Goal: Task Accomplishment & Management: Manage account settings

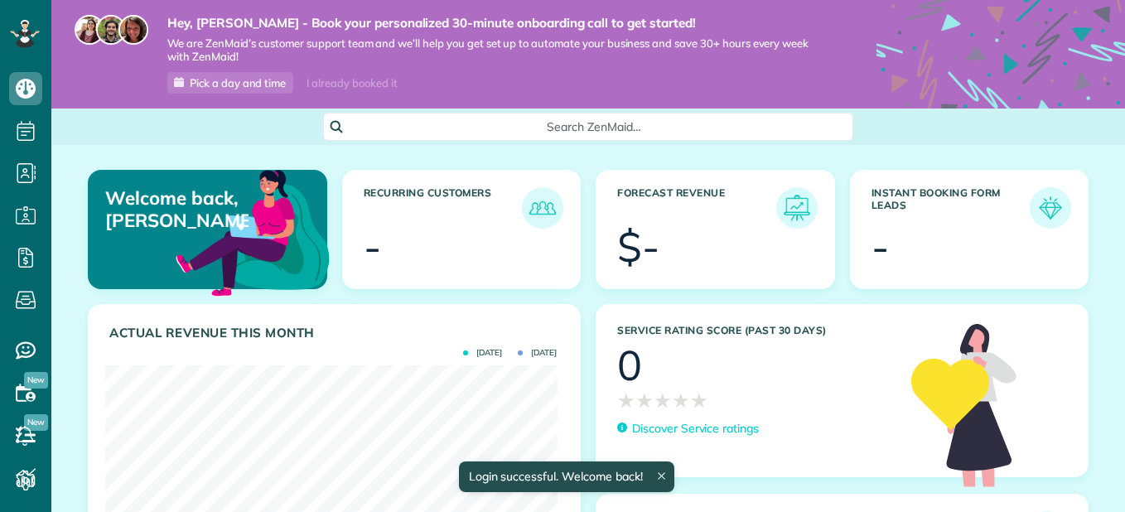
scroll to position [200, 451]
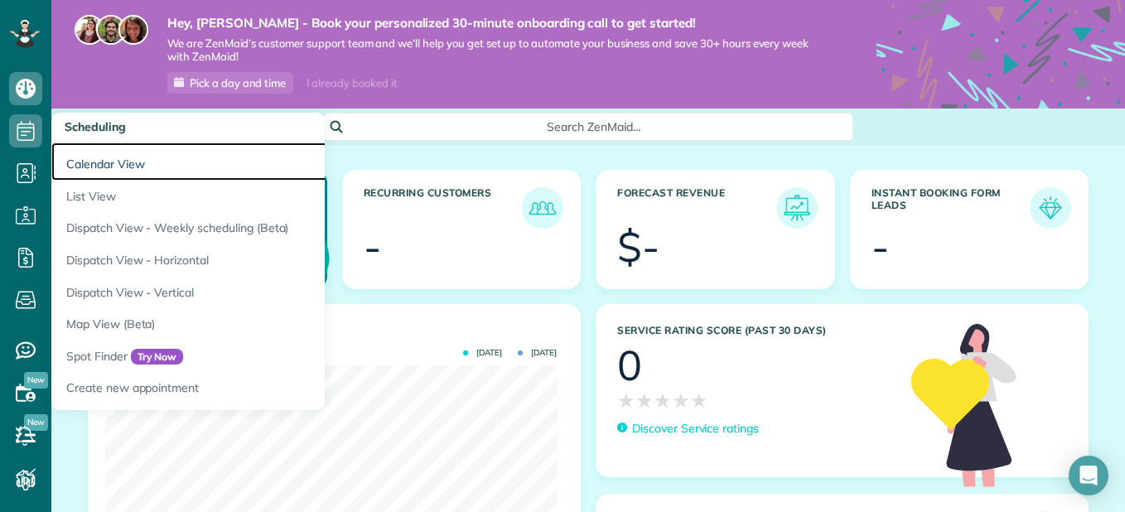
click at [107, 169] on link "Calendar View" at bounding box center [258, 161] width 414 height 38
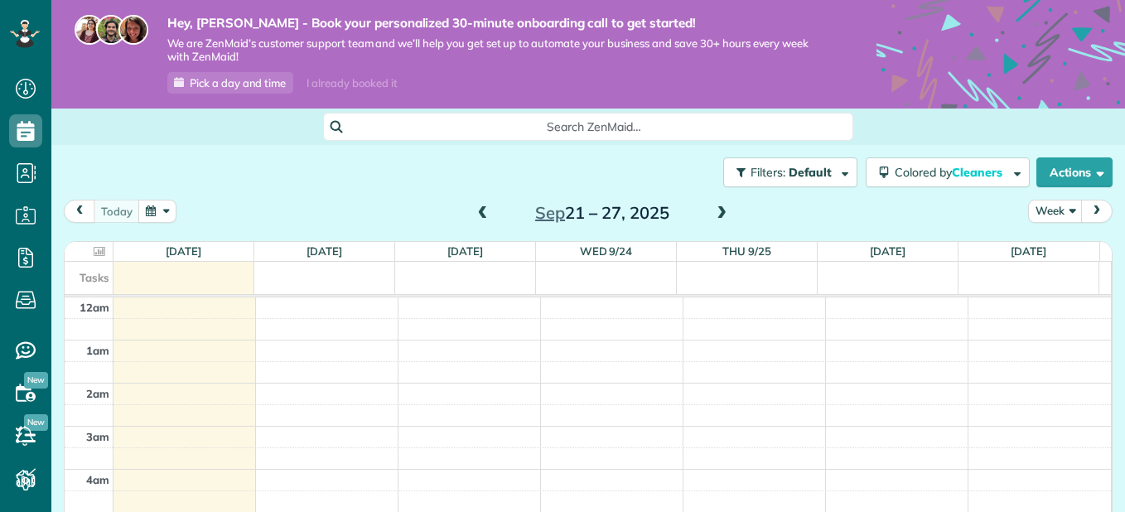
scroll to position [302, 0]
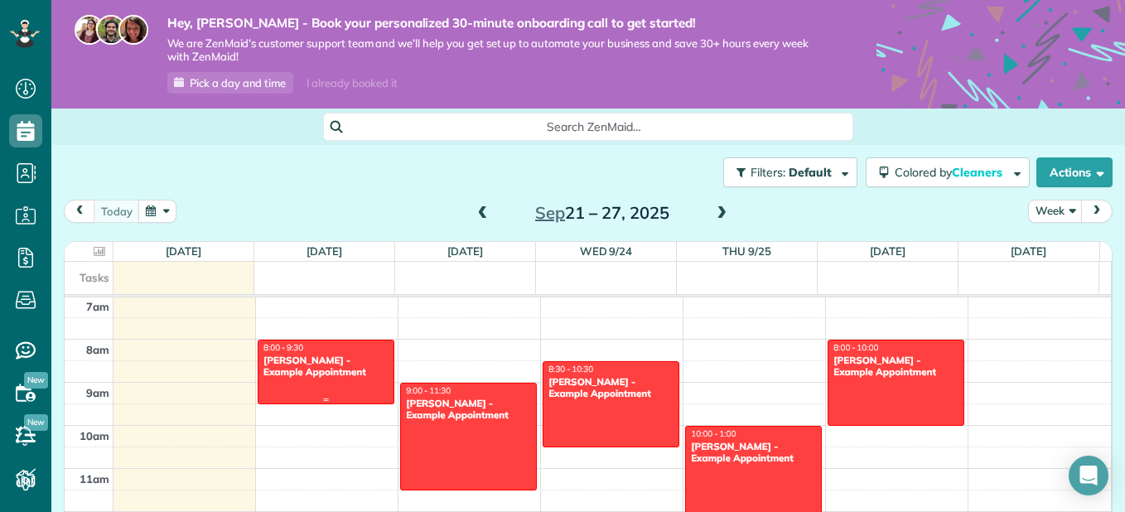
click at [282, 388] on div at bounding box center [325, 371] width 135 height 63
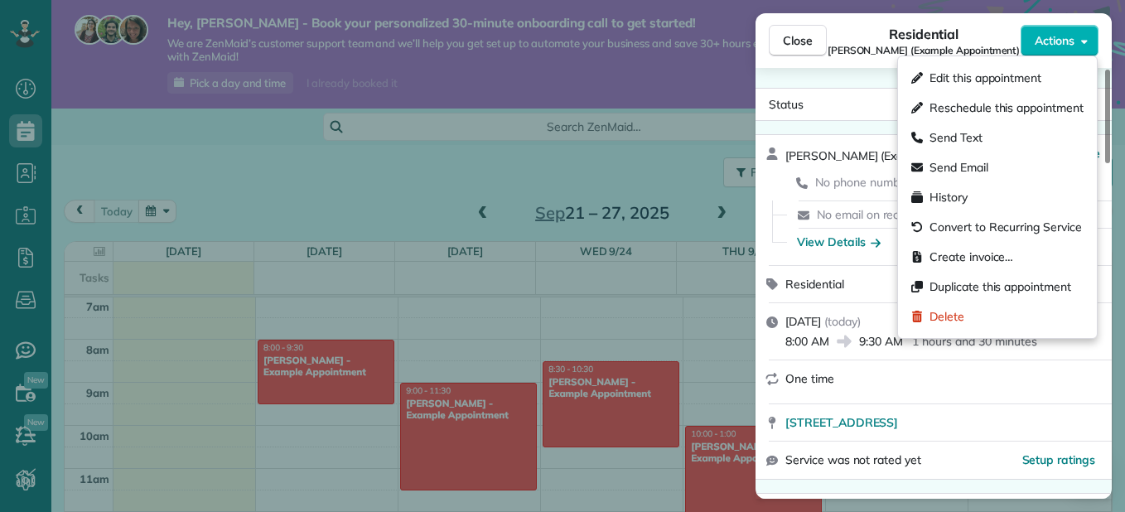
click at [1072, 47] on span "Actions" at bounding box center [1054, 40] width 40 height 17
click at [952, 318] on span "Delete" at bounding box center [946, 316] width 35 height 17
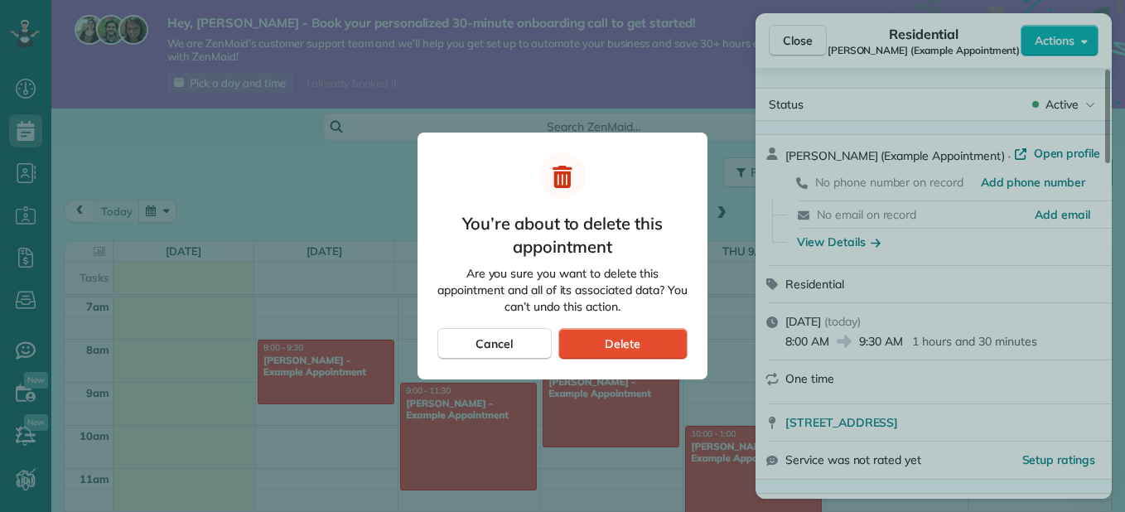
click at [517, 359] on div "You’re about to delete this appointment Are you sure you want to delete this ap…" at bounding box center [562, 255] width 290 height 247
click at [609, 333] on div "Delete" at bounding box center [622, 343] width 129 height 31
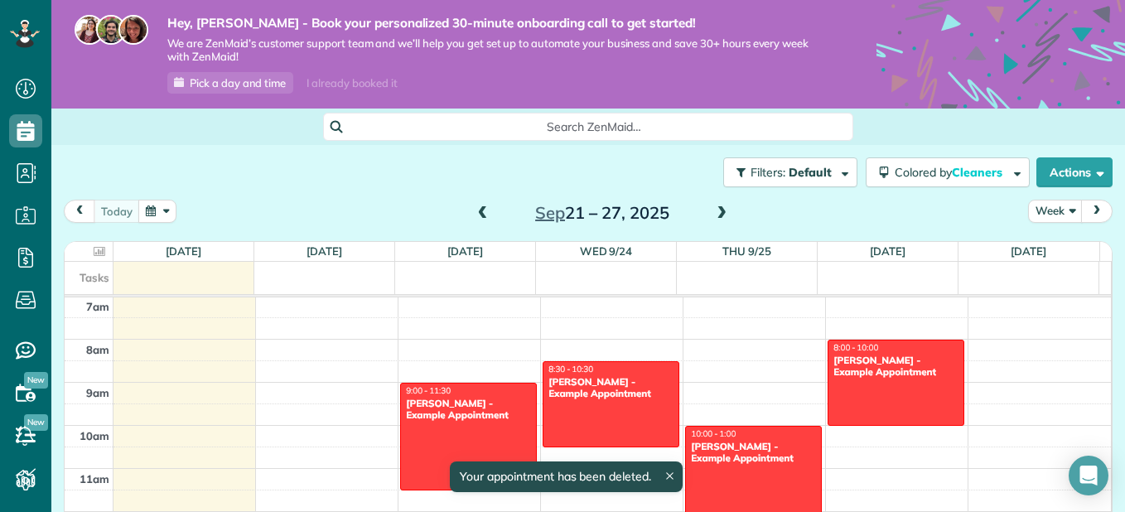
click at [481, 418] on div "Carolyn Arellano - Example Appointment" at bounding box center [468, 409] width 127 height 24
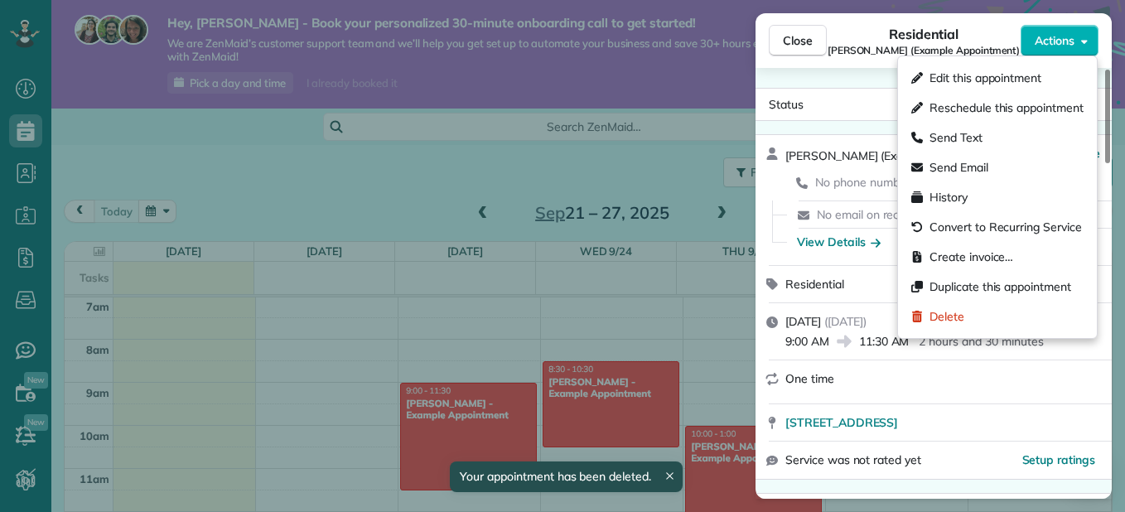
click at [1079, 41] on button "Actions" at bounding box center [1059, 40] width 78 height 31
click at [995, 309] on div "Delete" at bounding box center [996, 316] width 185 height 30
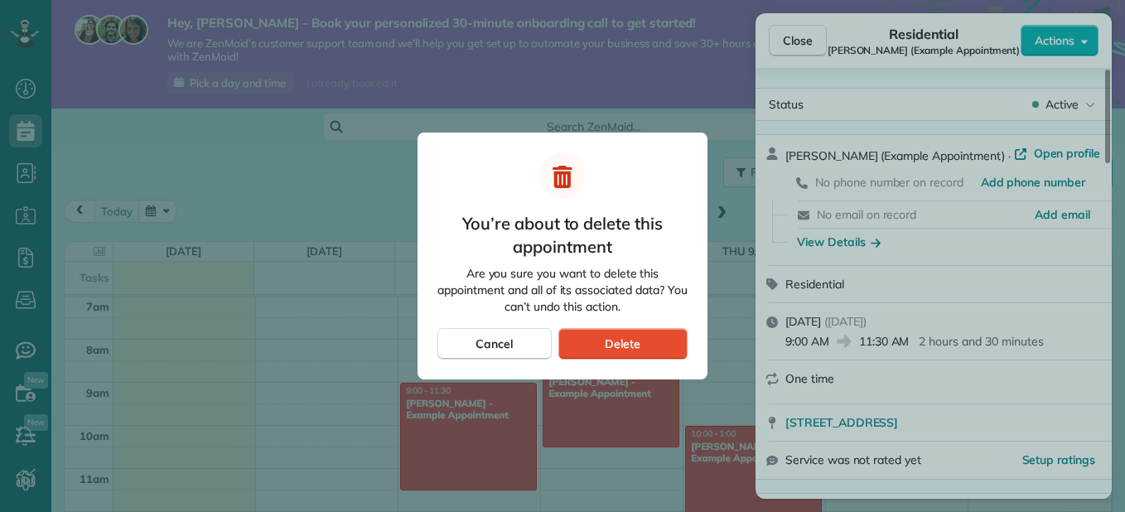
click at [648, 350] on div "Delete" at bounding box center [622, 343] width 129 height 31
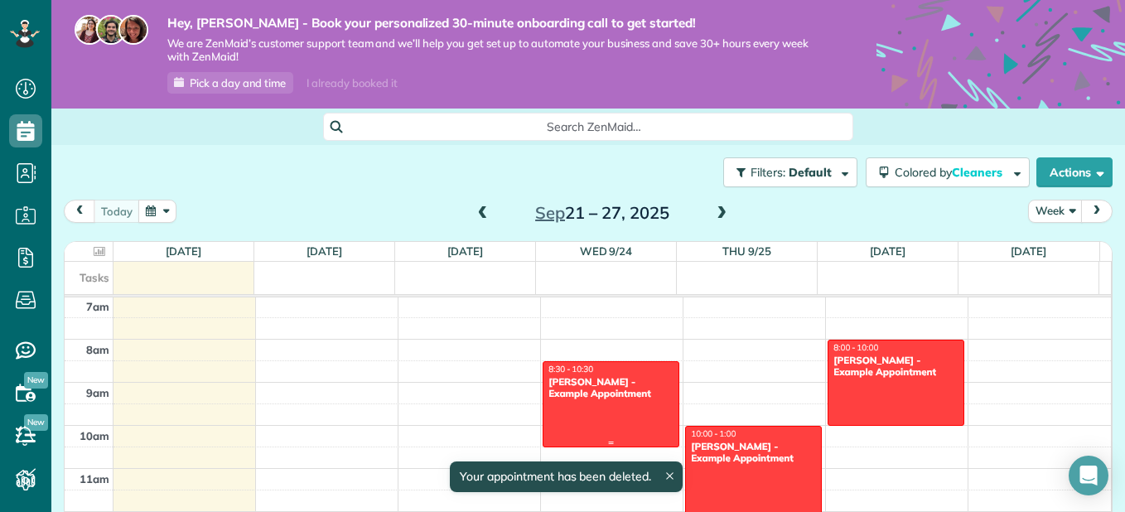
click at [615, 396] on div "Sharon Tinberg - Example Appointment" at bounding box center [610, 388] width 127 height 24
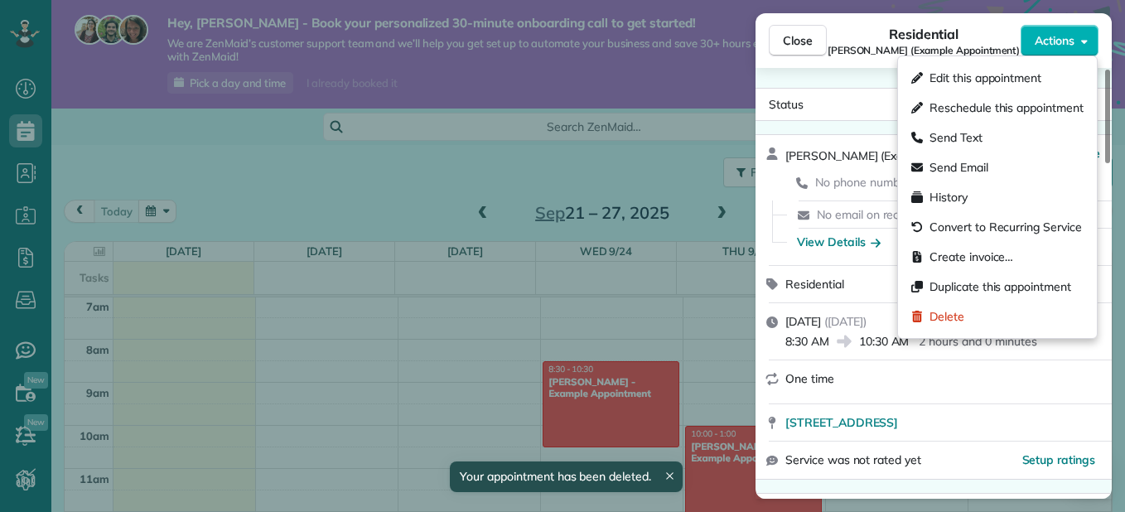
click at [1083, 29] on button "Actions" at bounding box center [1059, 40] width 78 height 31
click at [926, 321] on div "Delete" at bounding box center [937, 316] width 53 height 17
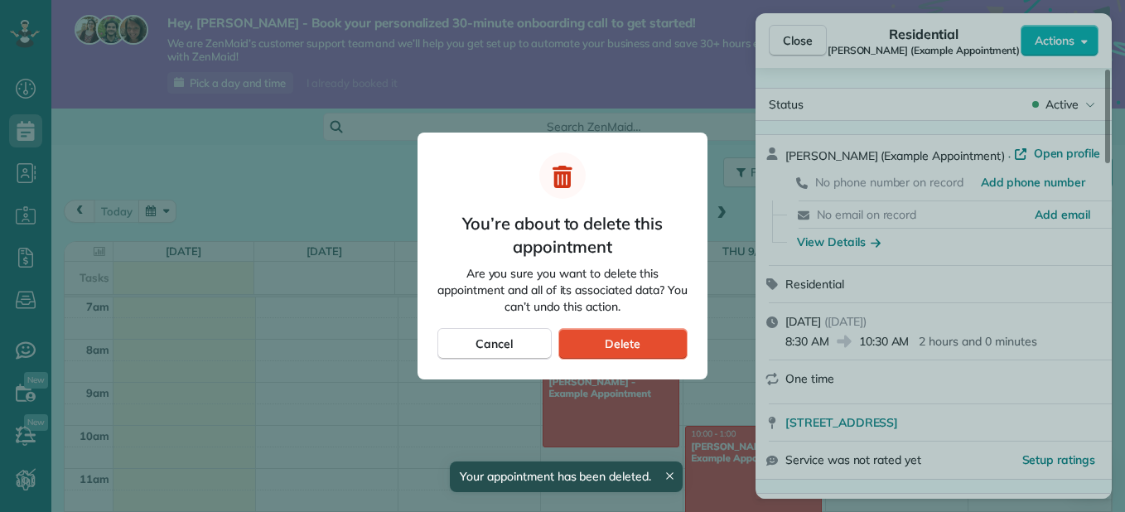
click at [648, 344] on div "Delete" at bounding box center [622, 343] width 129 height 31
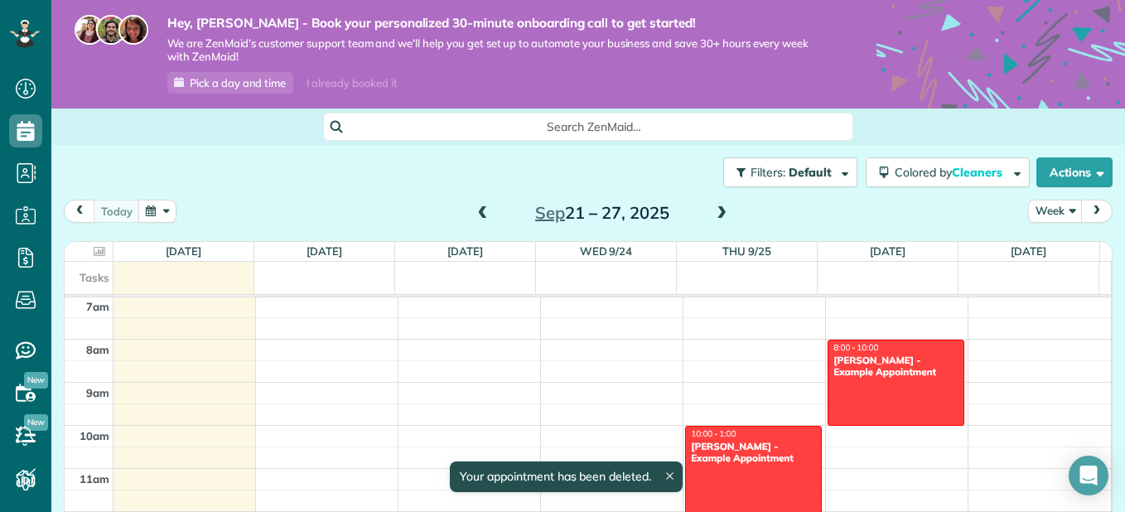
click at [781, 465] on div at bounding box center [753, 490] width 135 height 128
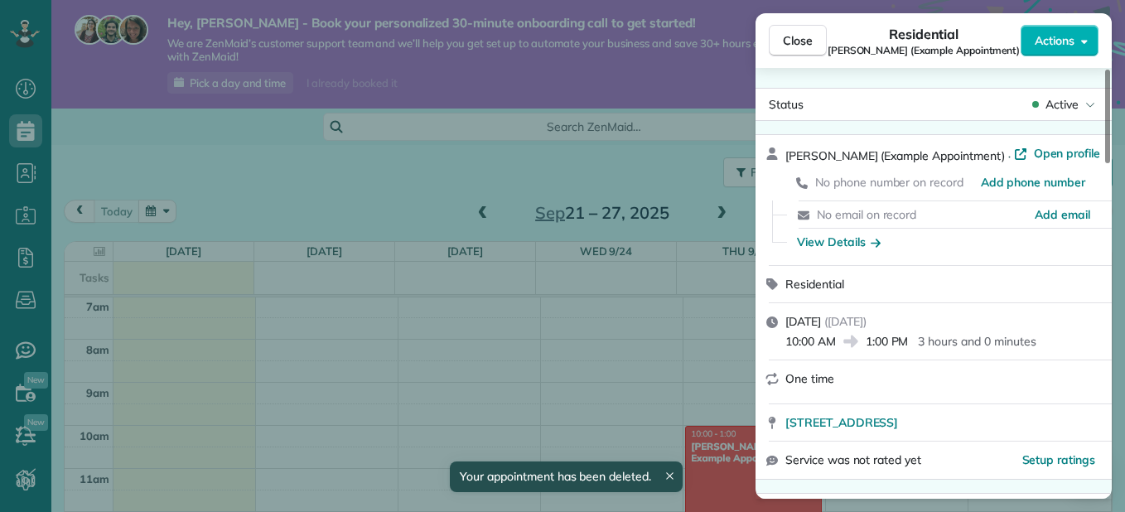
click at [1064, 46] on span "Actions" at bounding box center [1054, 40] width 40 height 17
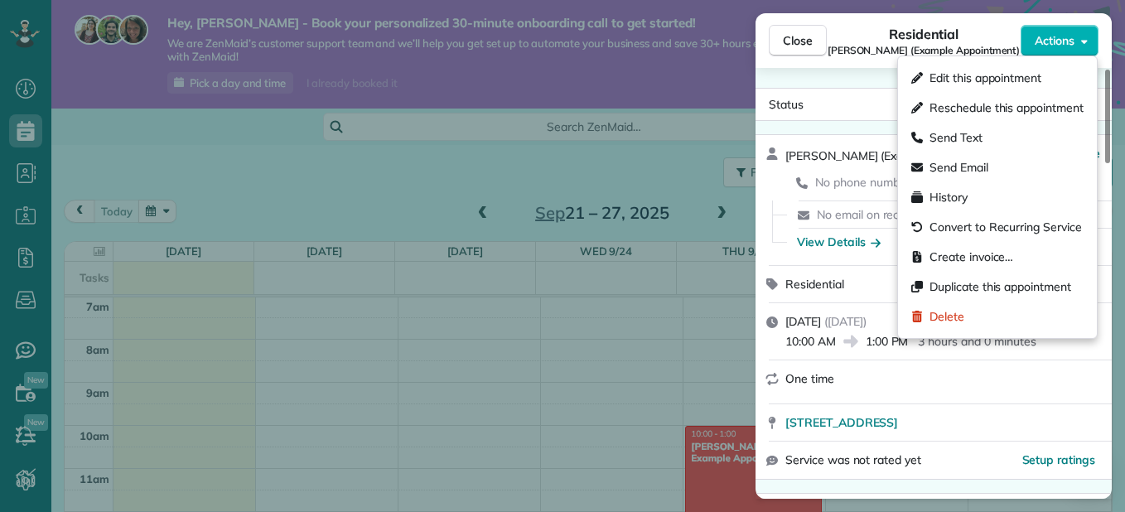
click at [975, 330] on div "Delete" at bounding box center [996, 316] width 185 height 30
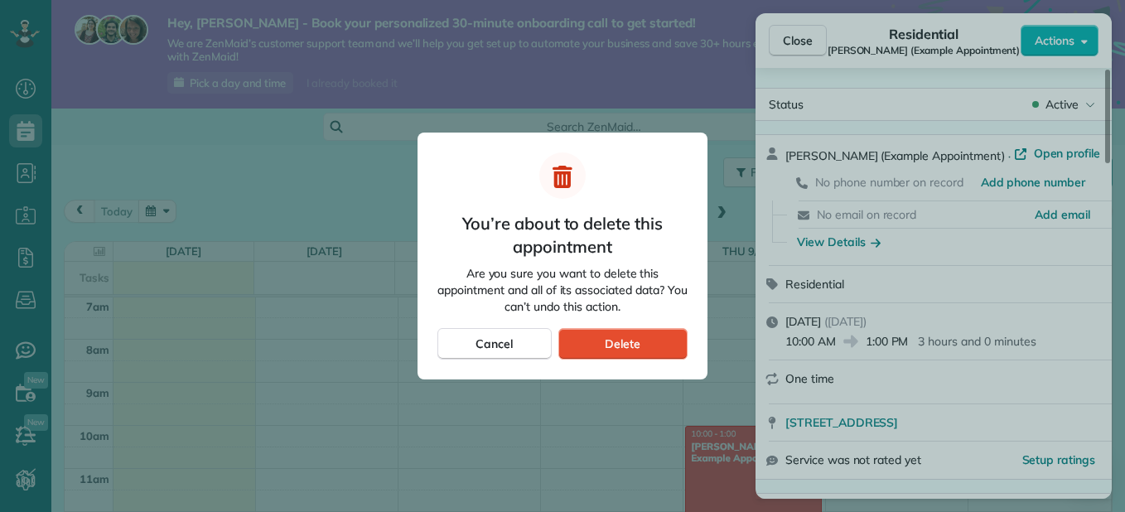
click at [638, 350] on span "Delete" at bounding box center [622, 343] width 36 height 17
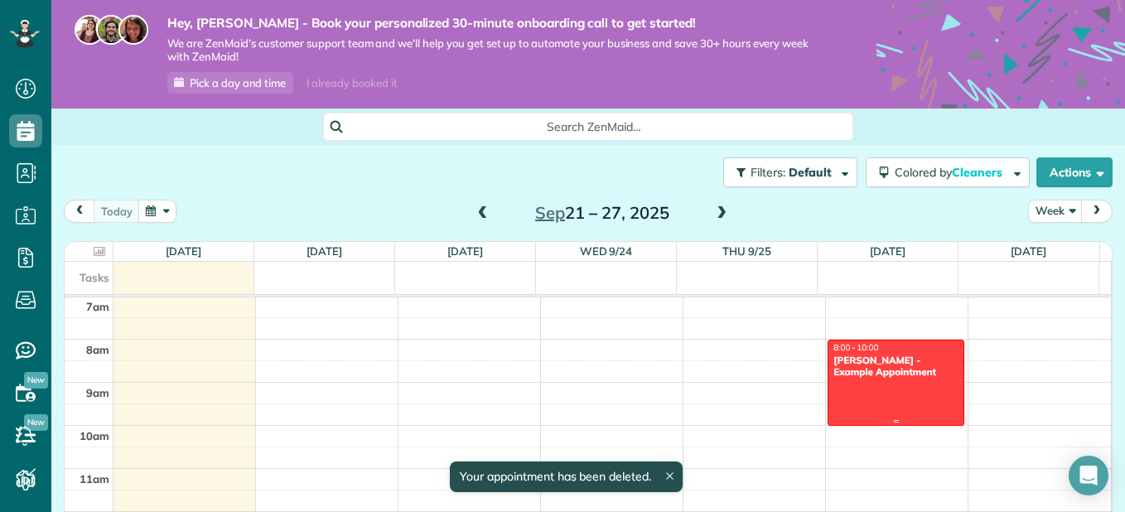
drag, startPoint x: 854, startPoint y: 361, endPoint x: 867, endPoint y: 387, distance: 28.9
drag, startPoint x: 867, startPoint y: 387, endPoint x: 859, endPoint y: 401, distance: 16.3
click at [859, 401] on div at bounding box center [895, 382] width 135 height 84
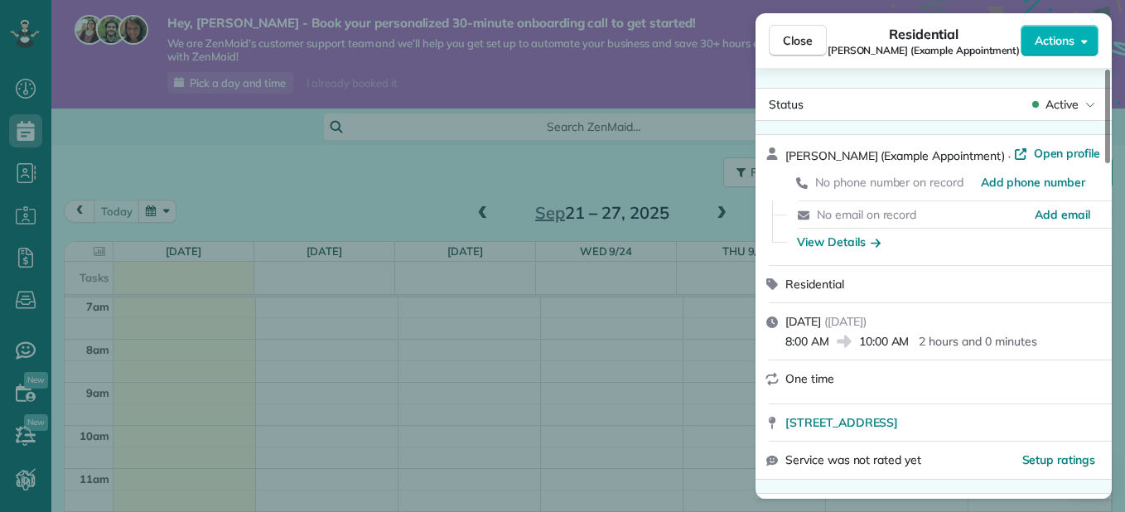
click at [1077, 50] on button "Actions" at bounding box center [1059, 40] width 78 height 31
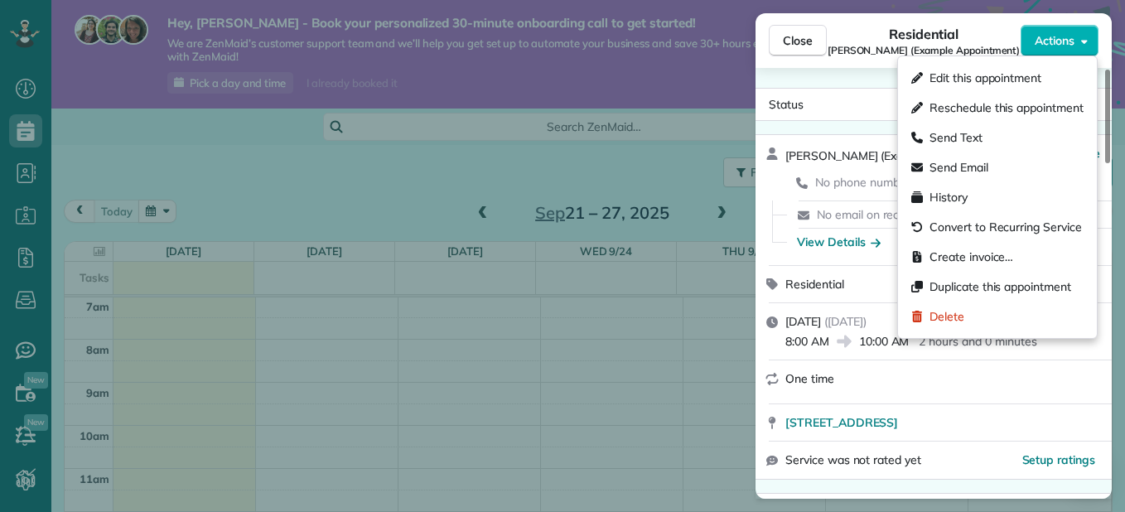
click at [1015, 327] on div "Delete" at bounding box center [996, 316] width 185 height 30
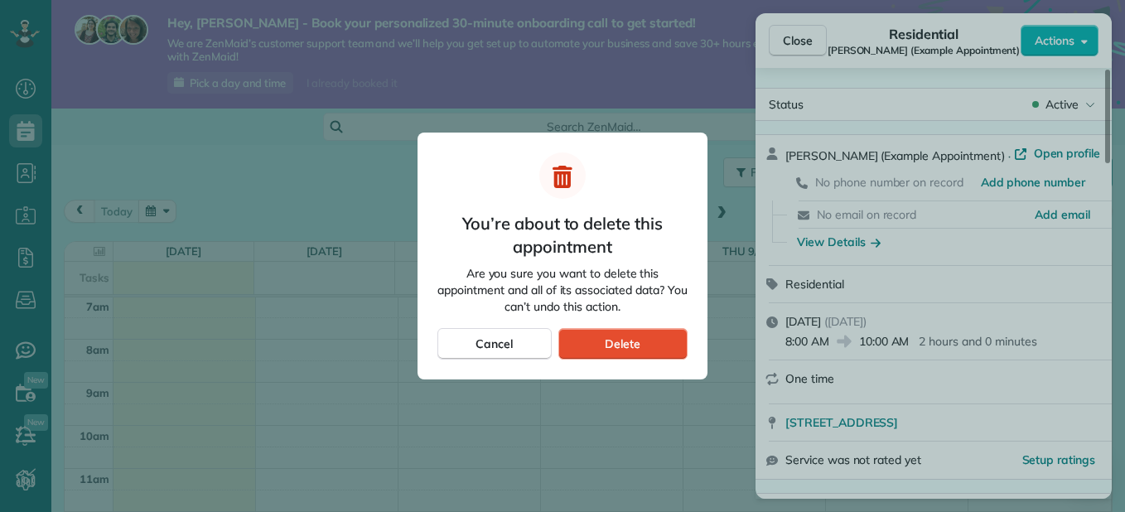
click at [661, 333] on div "Delete" at bounding box center [622, 343] width 129 height 31
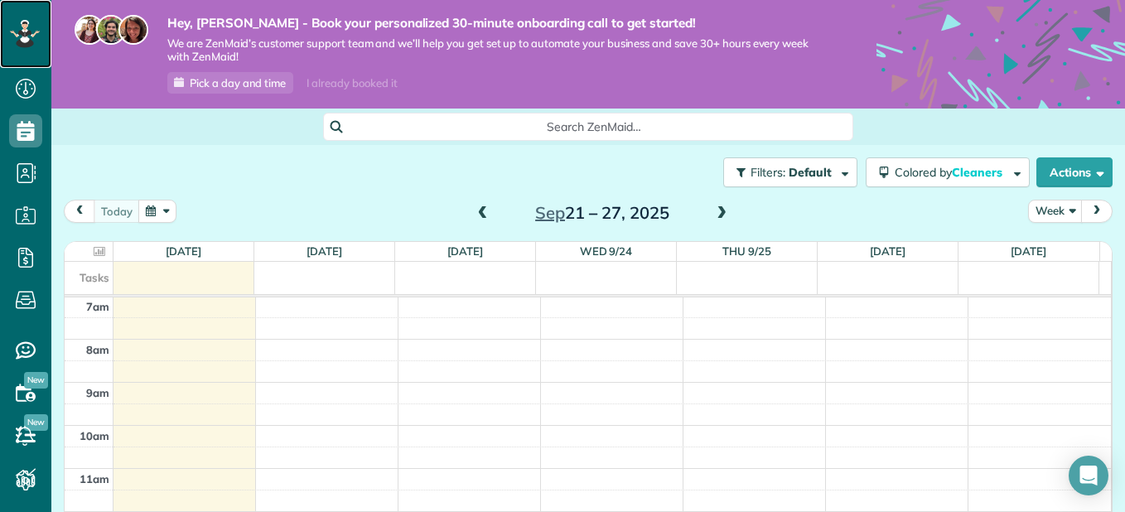
click at [26, 35] on icon at bounding box center [24, 33] width 9 height 7
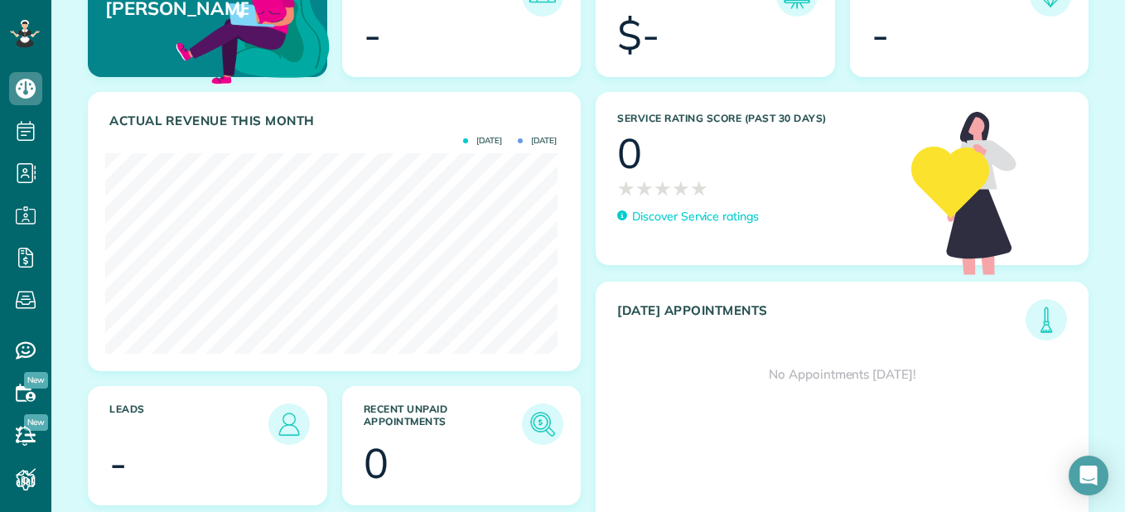
scroll to position [269, 0]
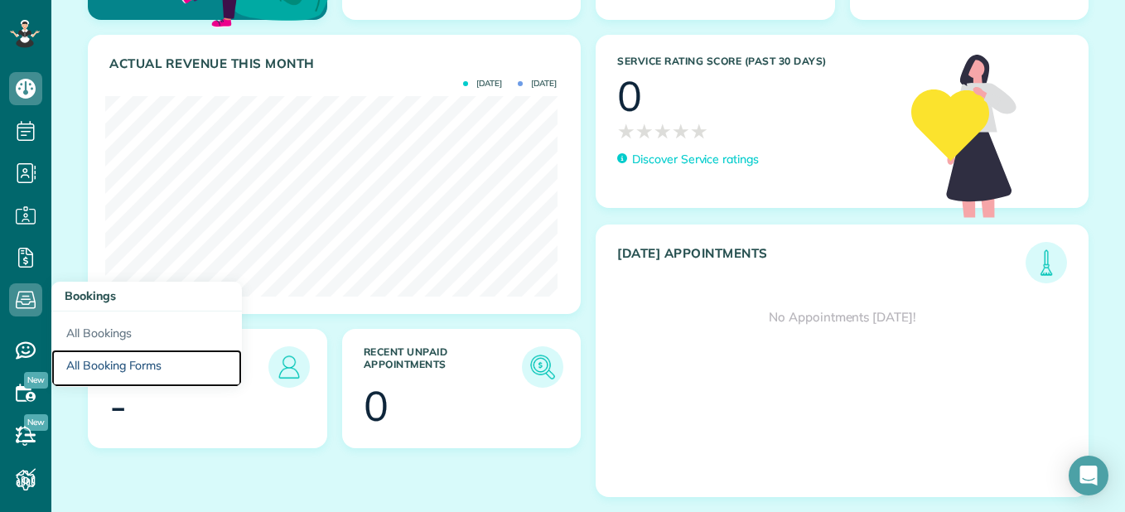
click at [132, 376] on link "All Booking Forms" at bounding box center [146, 368] width 190 height 38
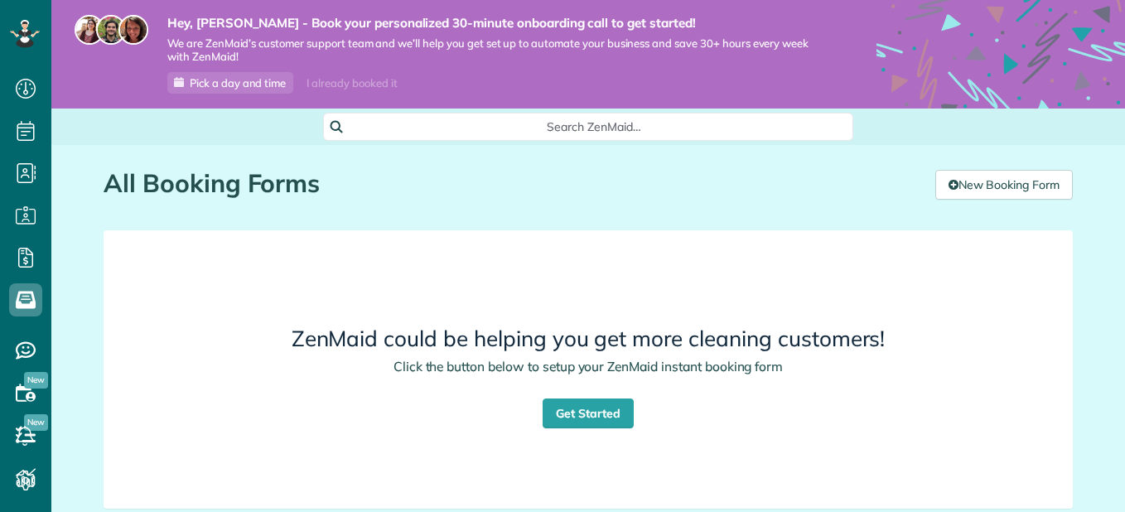
scroll to position [7, 7]
click at [578, 411] on link "Get Started" at bounding box center [587, 413] width 91 height 30
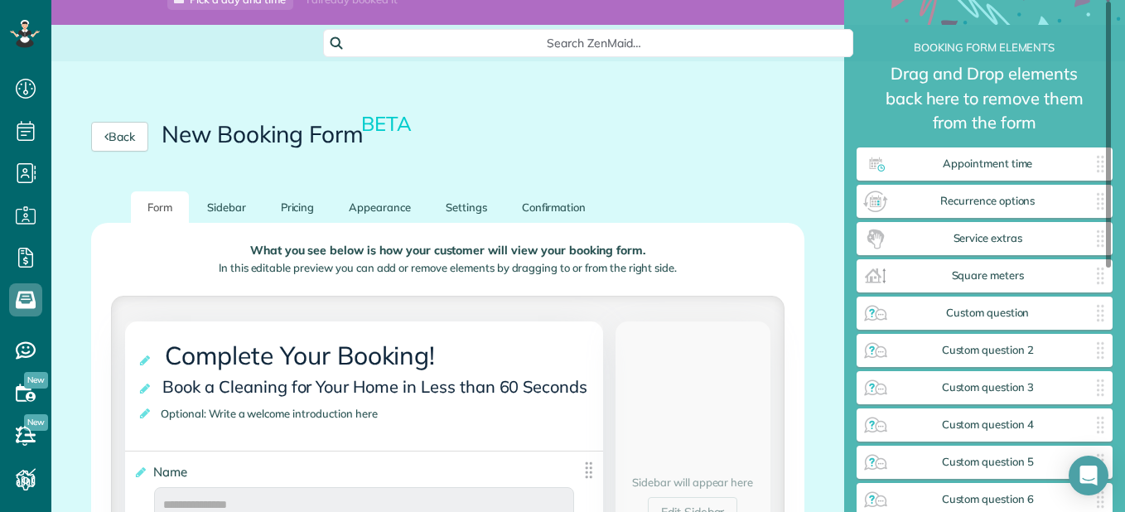
scroll to position [184, 0]
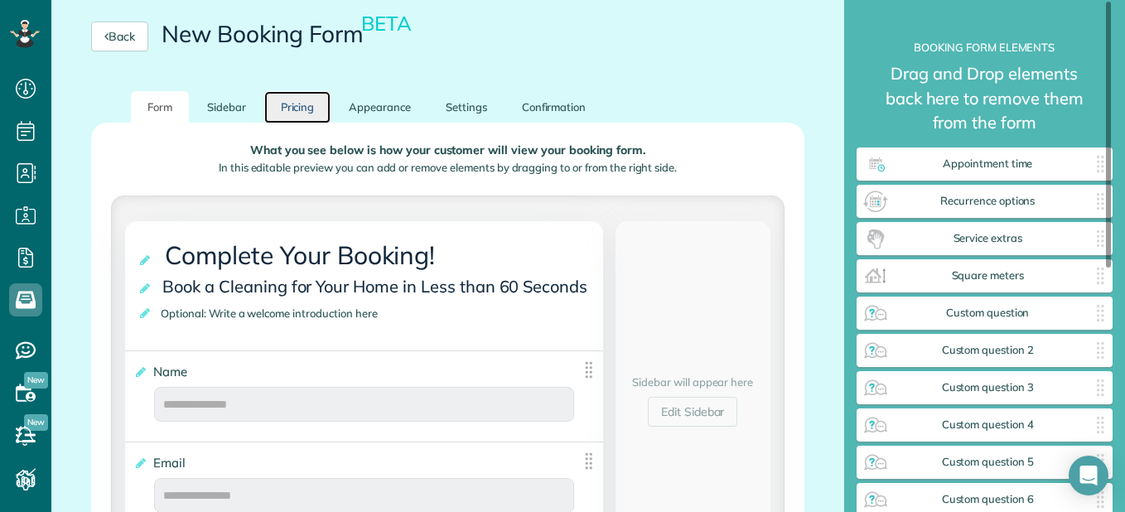
click at [293, 108] on link "Pricing" at bounding box center [297, 107] width 67 height 32
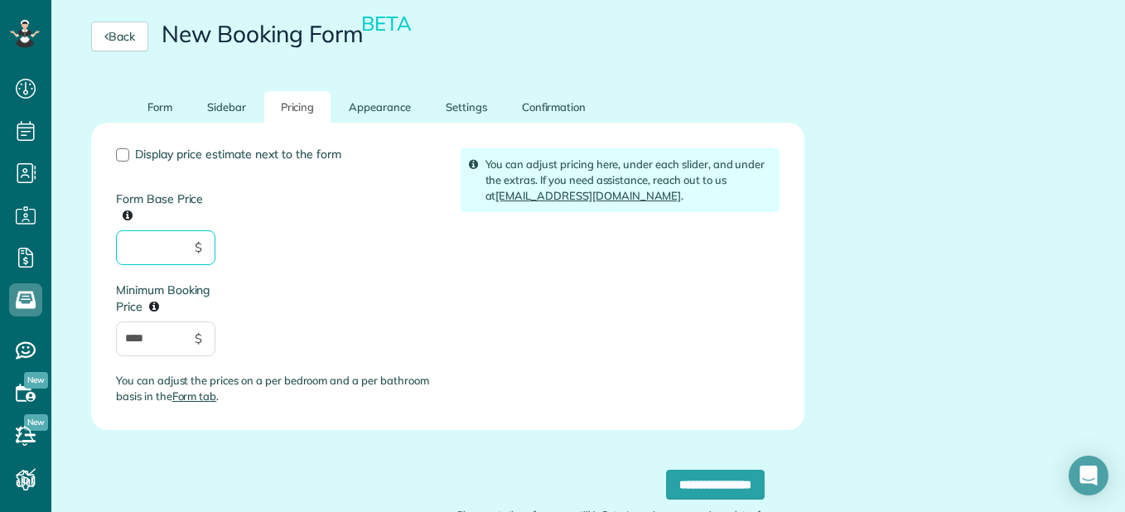
click at [179, 255] on input "Form Base Price" at bounding box center [165, 247] width 99 height 35
click at [117, 146] on div "Display price estimate next to the form Form Base Price $ Minimum Booking Price…" at bounding box center [447, 276] width 713 height 307
click at [128, 158] on div at bounding box center [122, 154] width 13 height 13
click at [161, 264] on input "Form Base Price" at bounding box center [165, 247] width 99 height 35
type input "***"
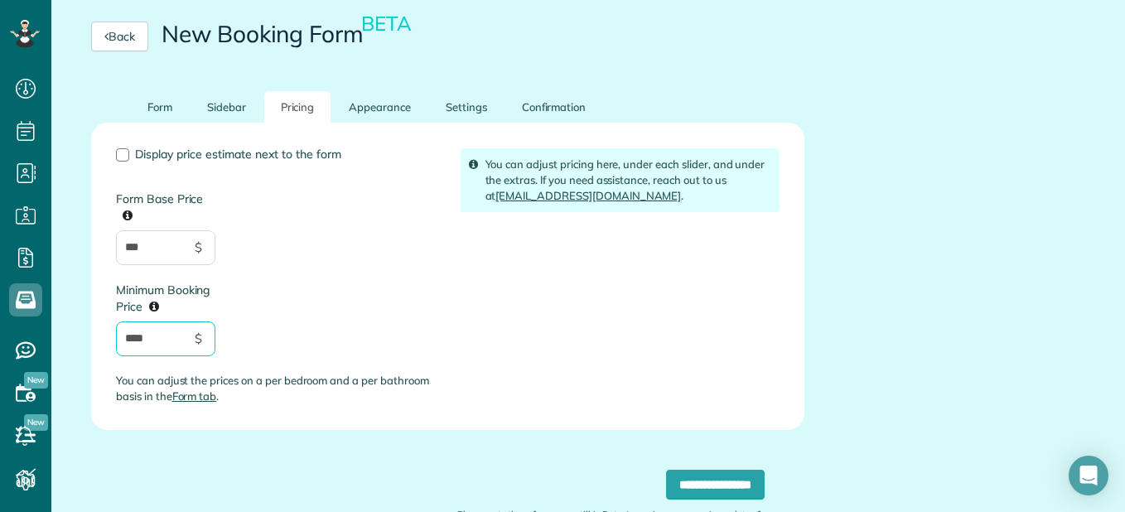
click at [174, 343] on input "****" at bounding box center [165, 338] width 99 height 35
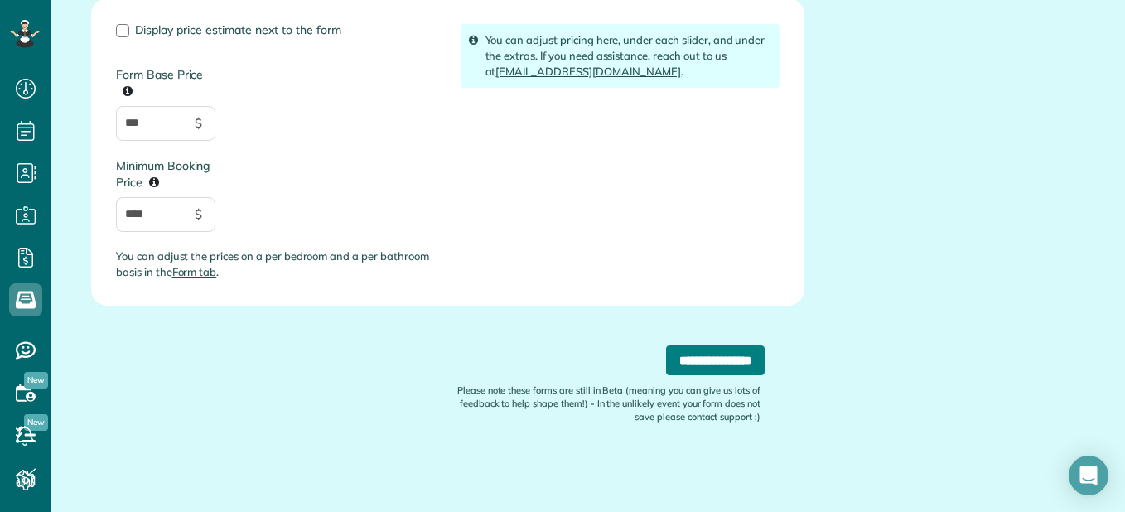
click at [725, 366] on input "**********" at bounding box center [715, 360] width 99 height 30
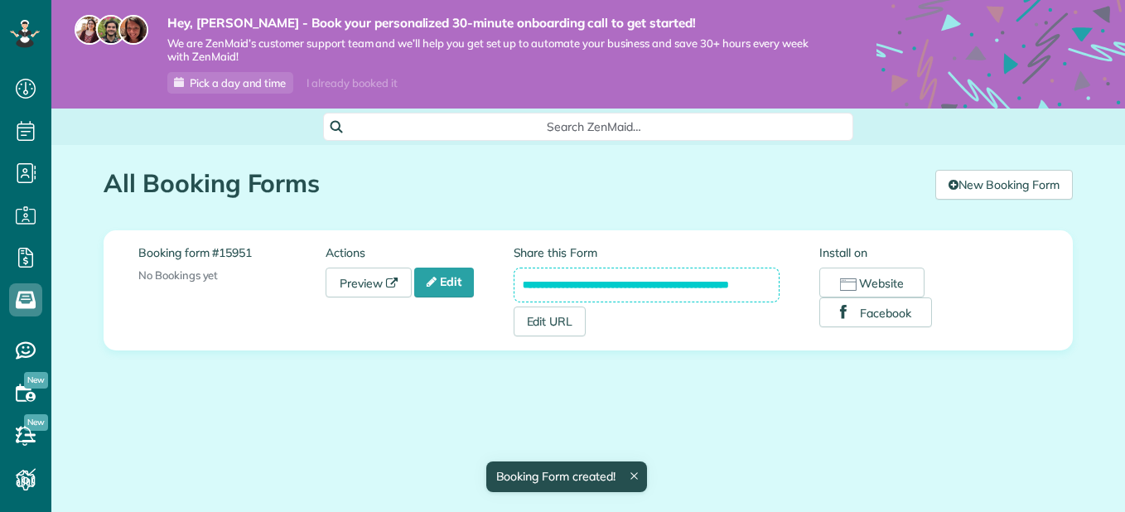
scroll to position [7, 7]
click at [374, 277] on link "Preview" at bounding box center [368, 282] width 86 height 30
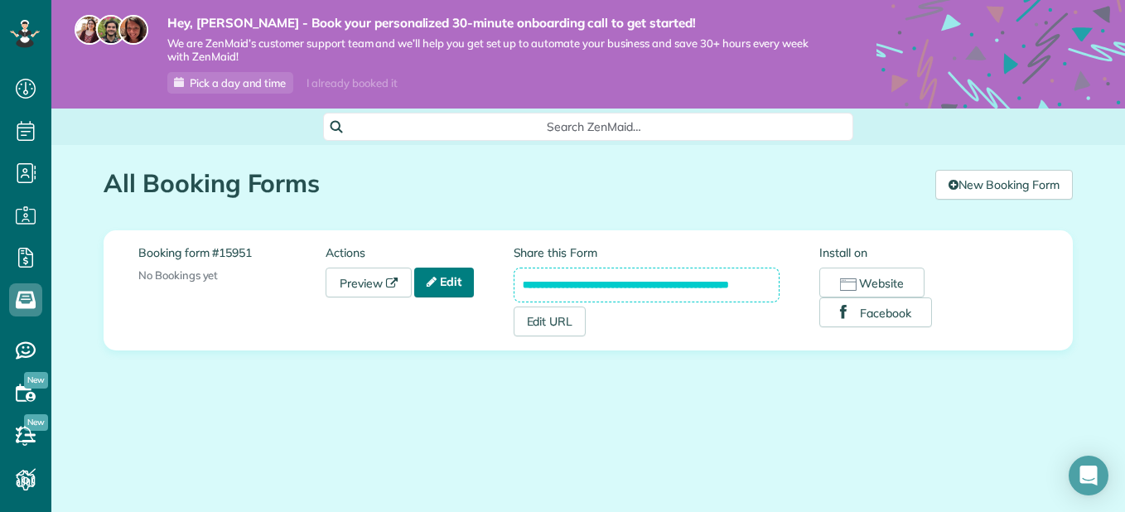
click at [460, 286] on link "Edit" at bounding box center [444, 282] width 60 height 30
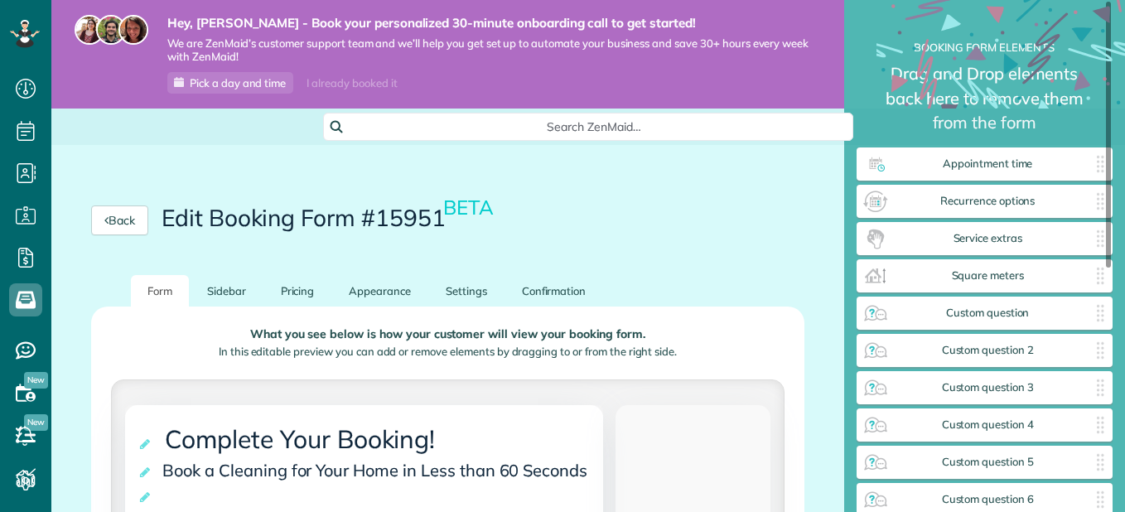
scroll to position [7, 1]
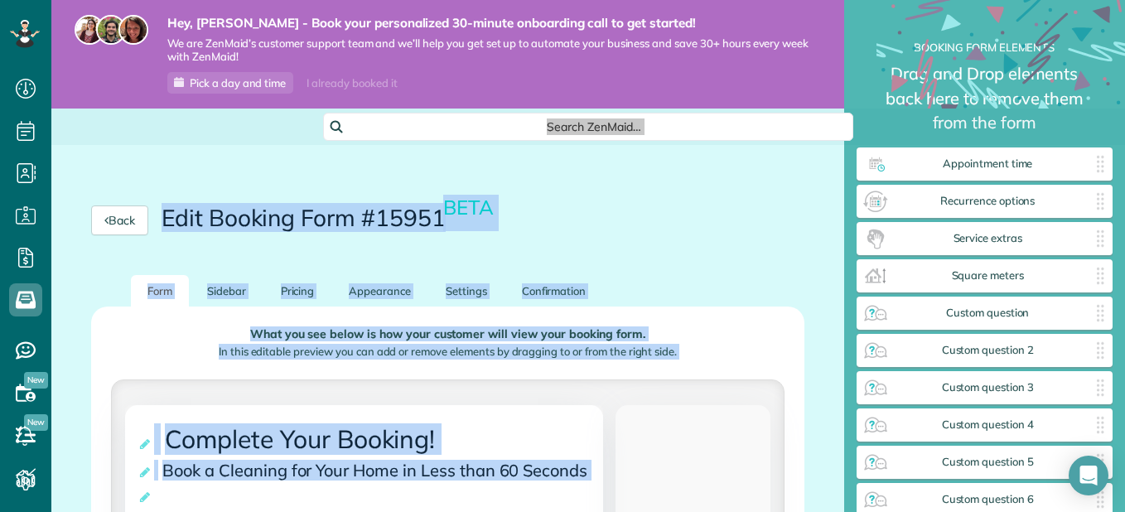
drag, startPoint x: 1109, startPoint y: 119, endPoint x: 1120, endPoint y: 264, distance: 145.3
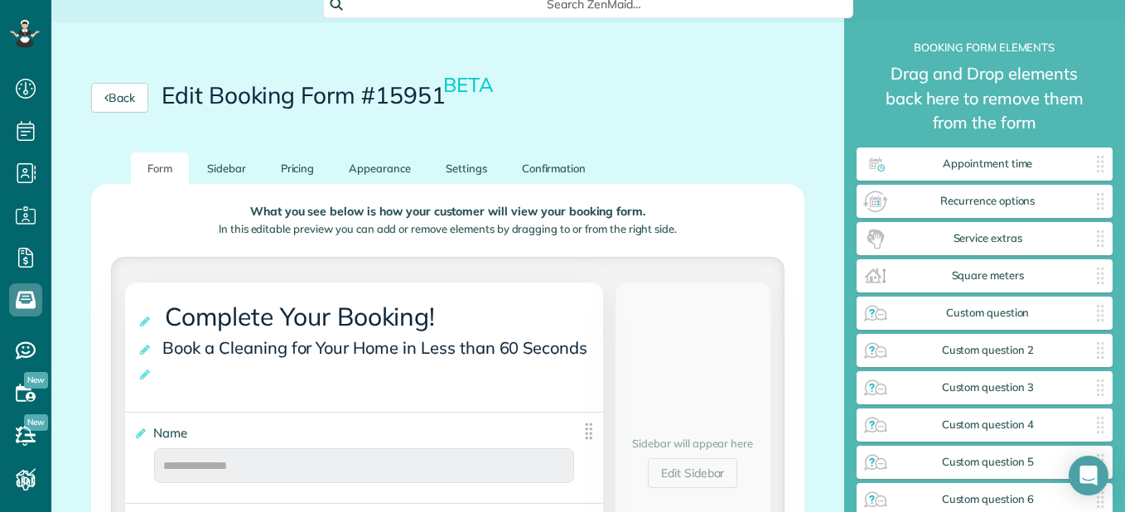
scroll to position [0, 0]
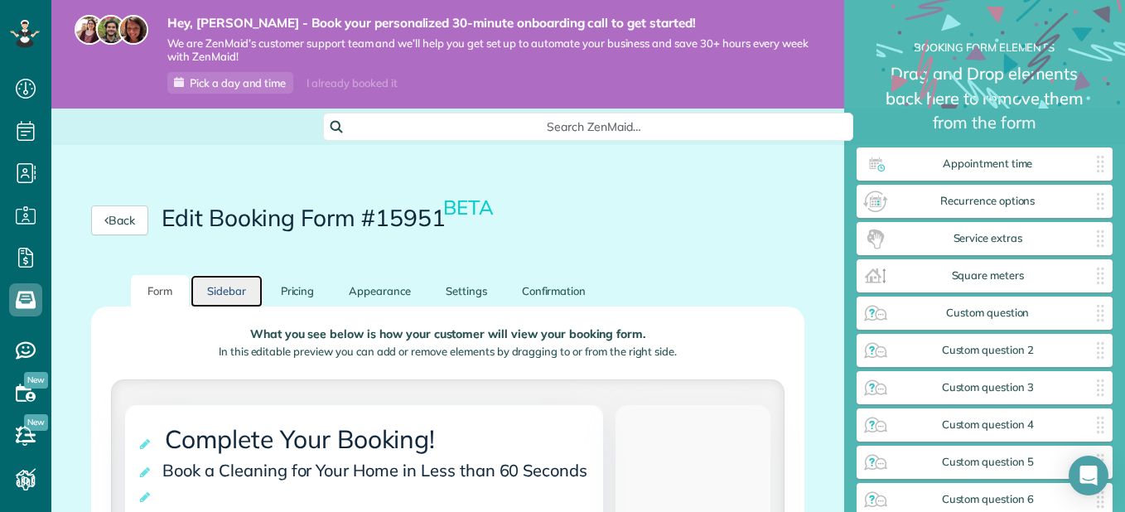
click at [226, 281] on link "Sidebar" at bounding box center [226, 291] width 72 height 32
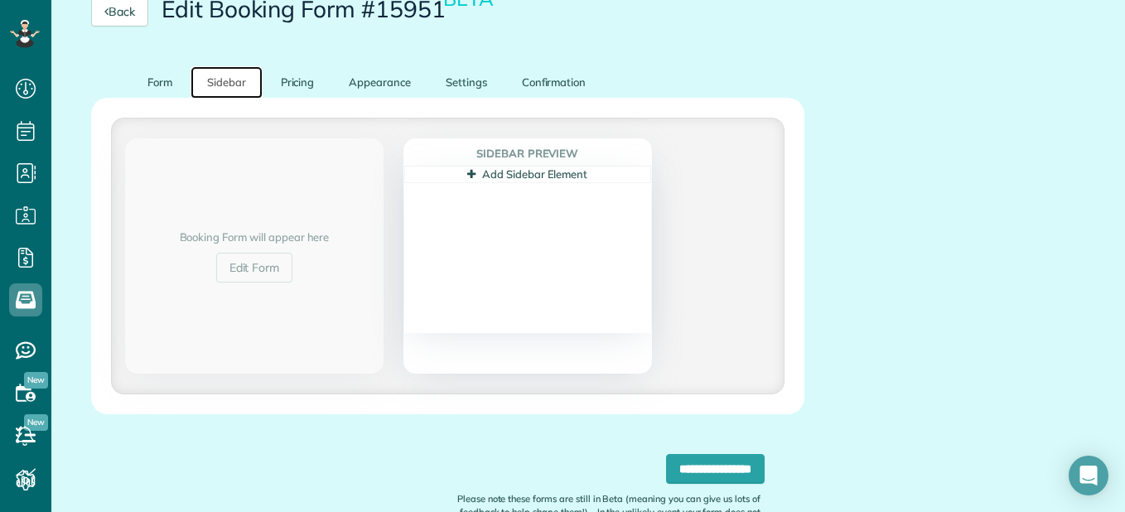
scroll to position [234, 0]
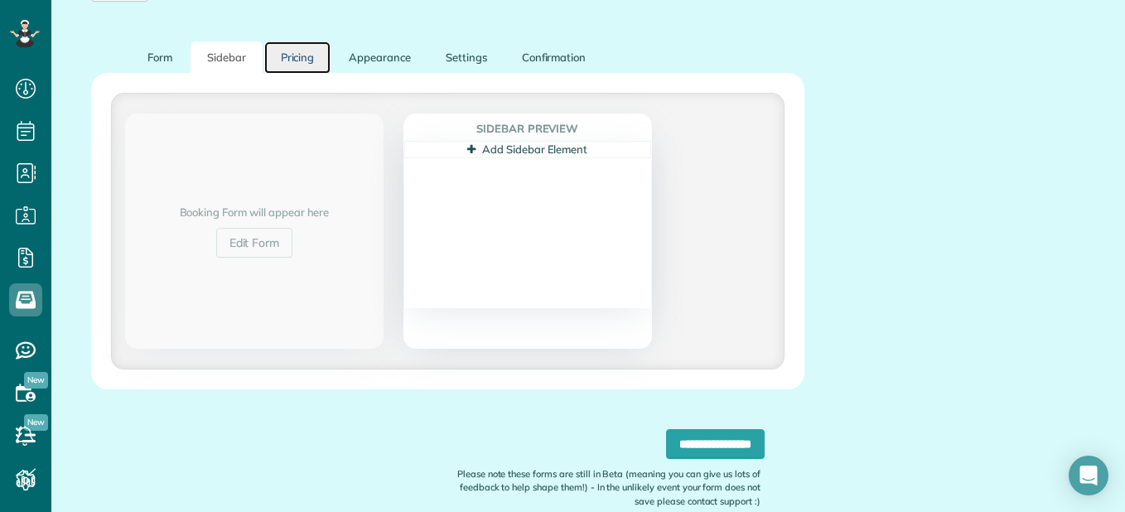
click at [315, 60] on link "Pricing" at bounding box center [297, 57] width 67 height 32
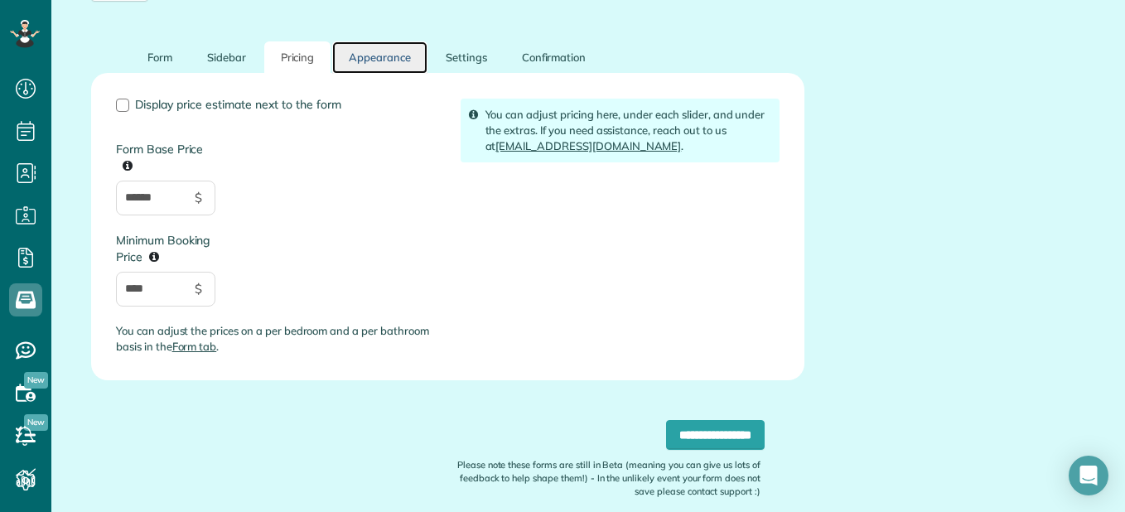
click at [371, 60] on link "Appearance" at bounding box center [379, 57] width 95 height 32
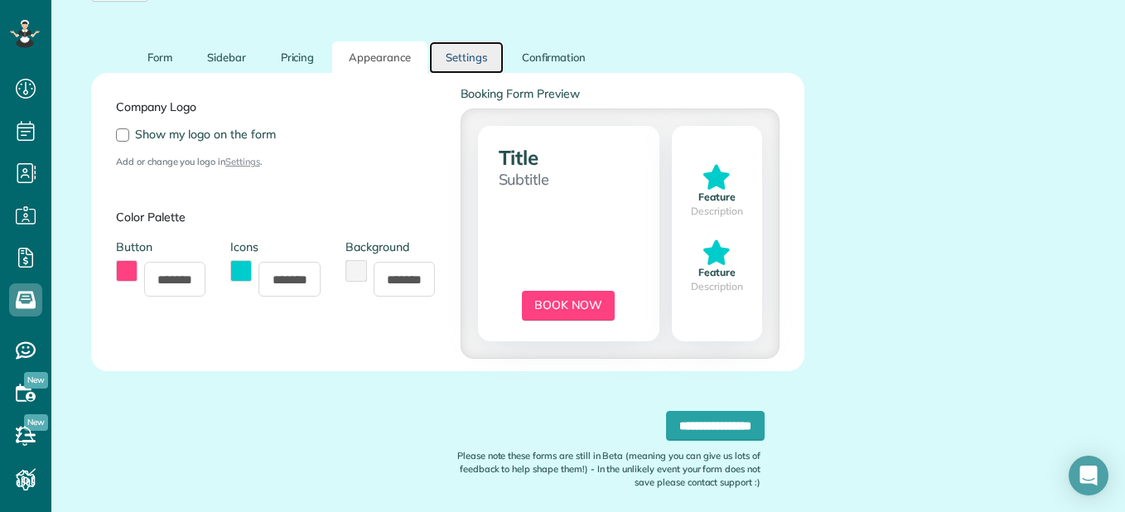
click at [465, 56] on link "Settings" at bounding box center [466, 57] width 75 height 32
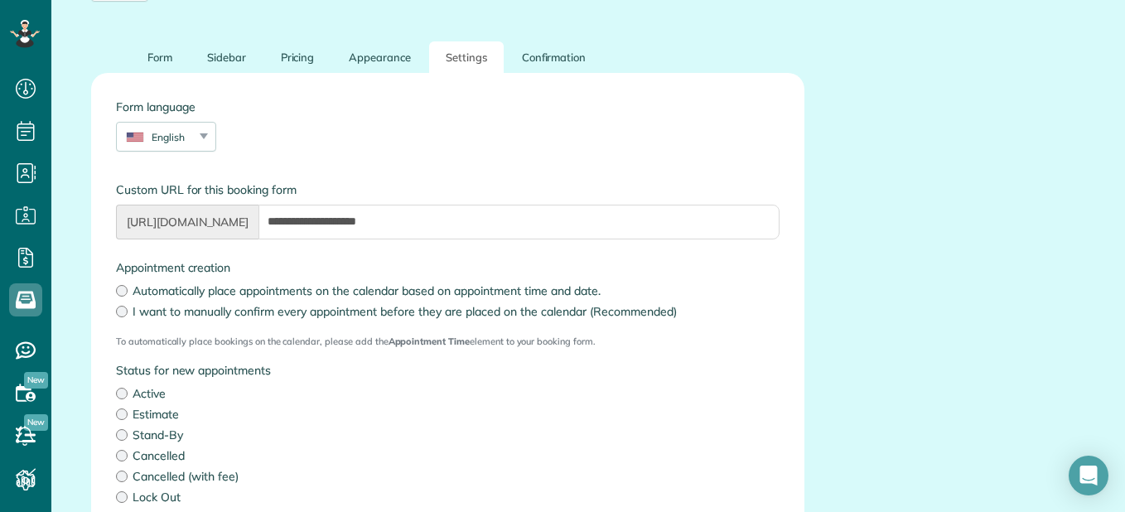
click at [125, 299] on div "Appointment creation Automatically place appointments on the calendar based on …" at bounding box center [447, 289] width 663 height 60
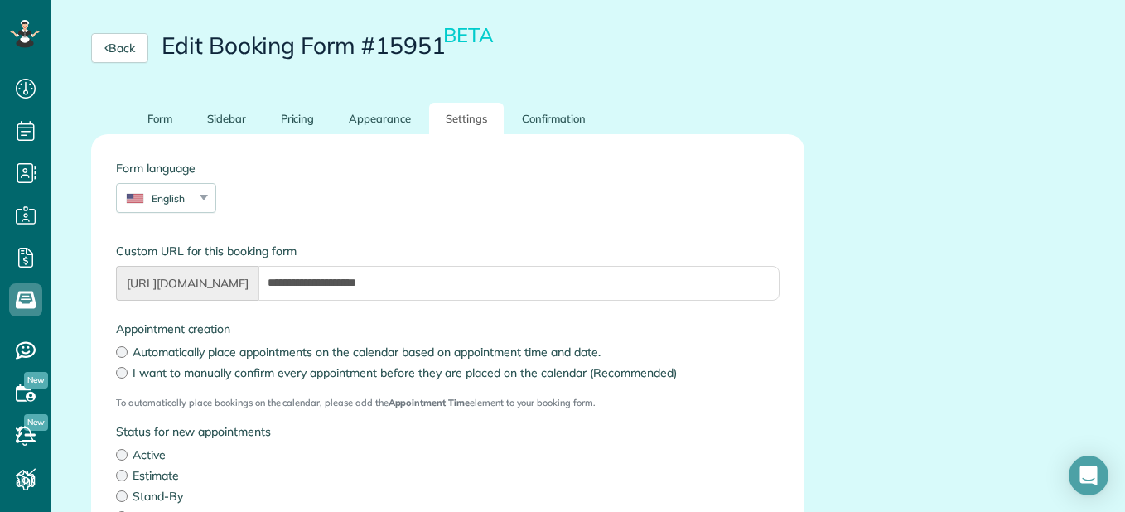
scroll to position [0, 0]
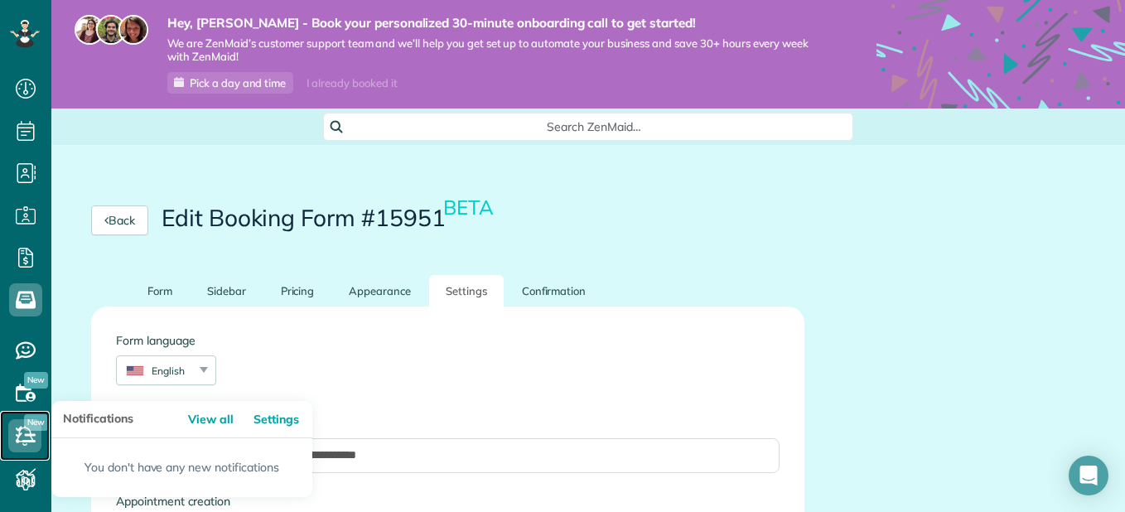
click at [22, 437] on icon at bounding box center [24, 435] width 33 height 33
click at [26, 436] on icon at bounding box center [24, 435] width 33 height 33
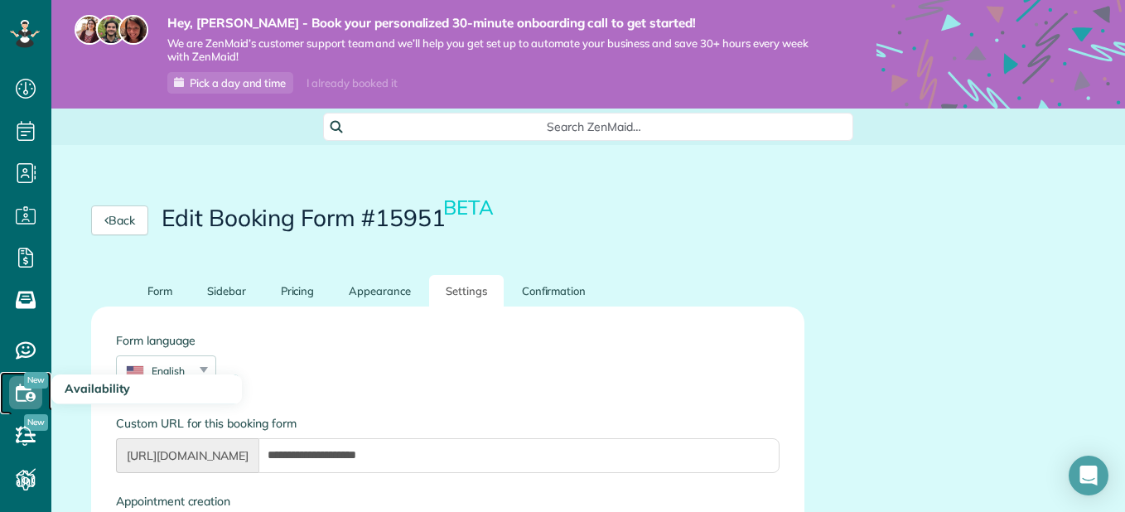
click at [23, 402] on icon at bounding box center [25, 392] width 33 height 33
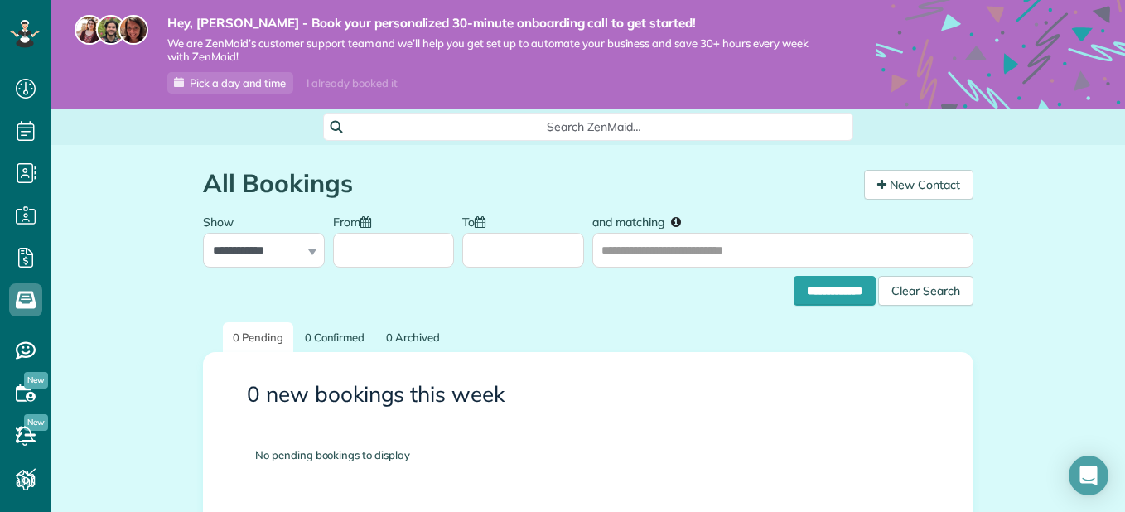
scroll to position [147, 0]
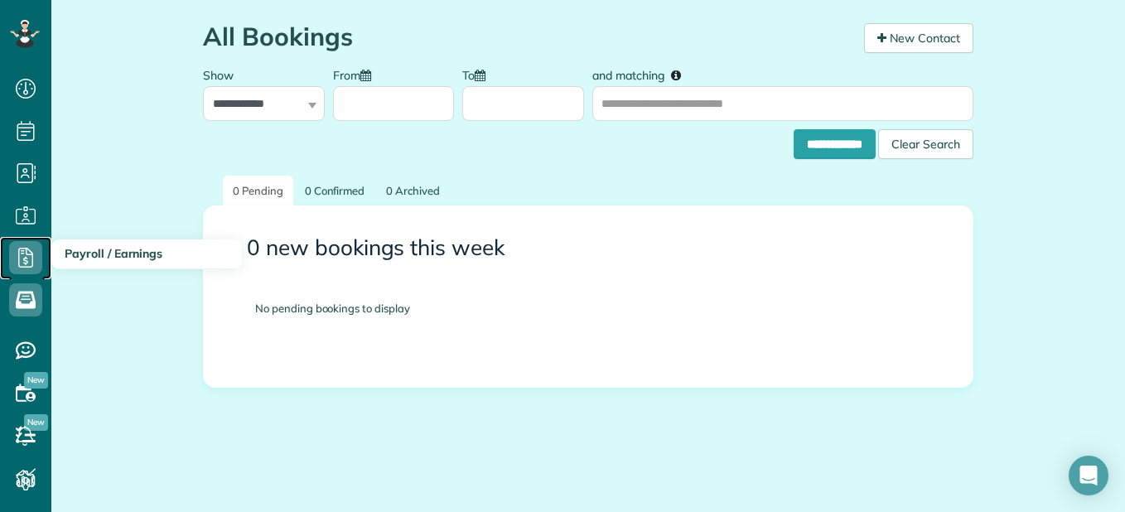
click at [39, 257] on icon at bounding box center [25, 257] width 33 height 33
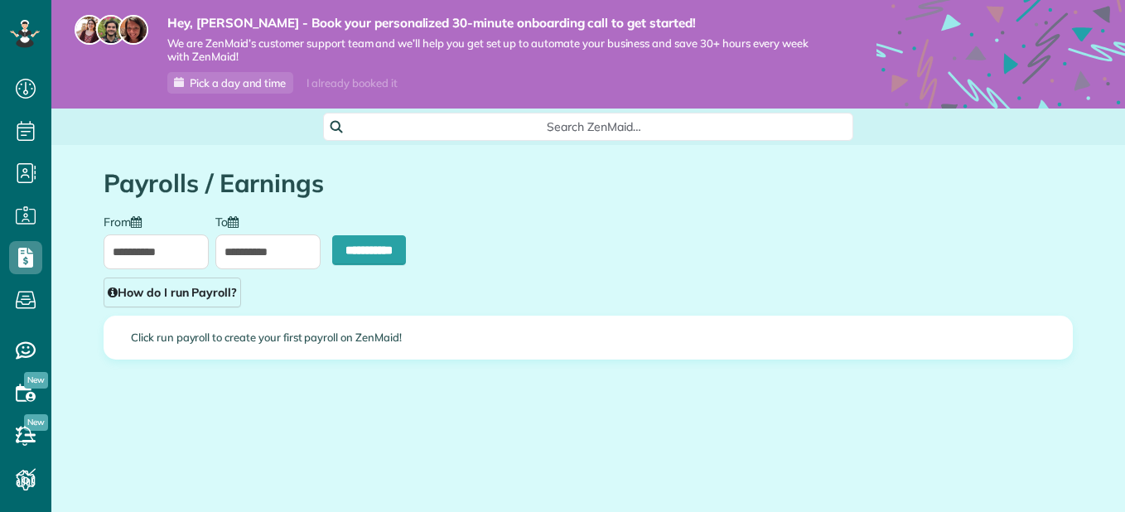
type input "**********"
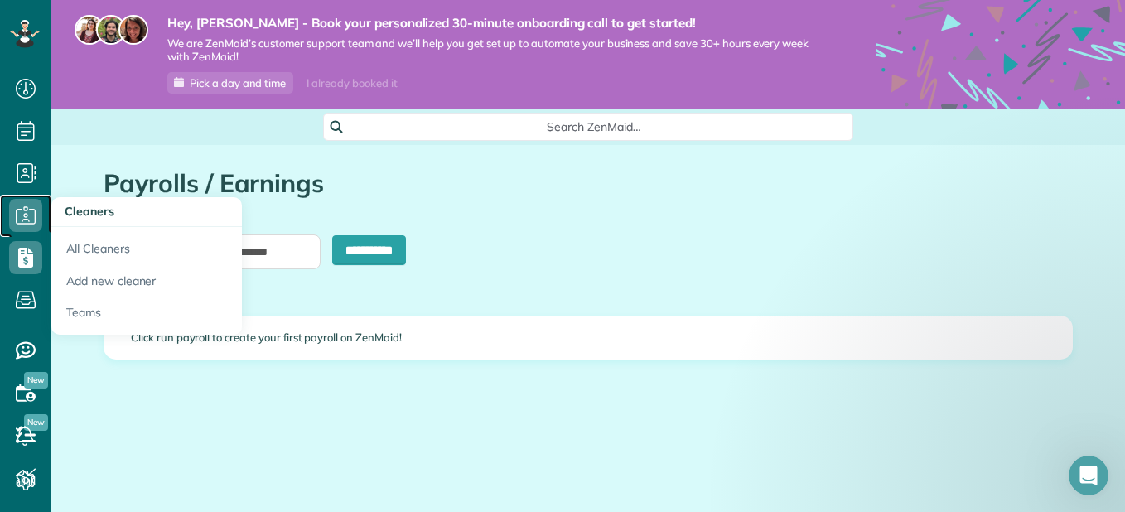
click at [37, 198] on link "Cleaners" at bounding box center [25, 216] width 51 height 42
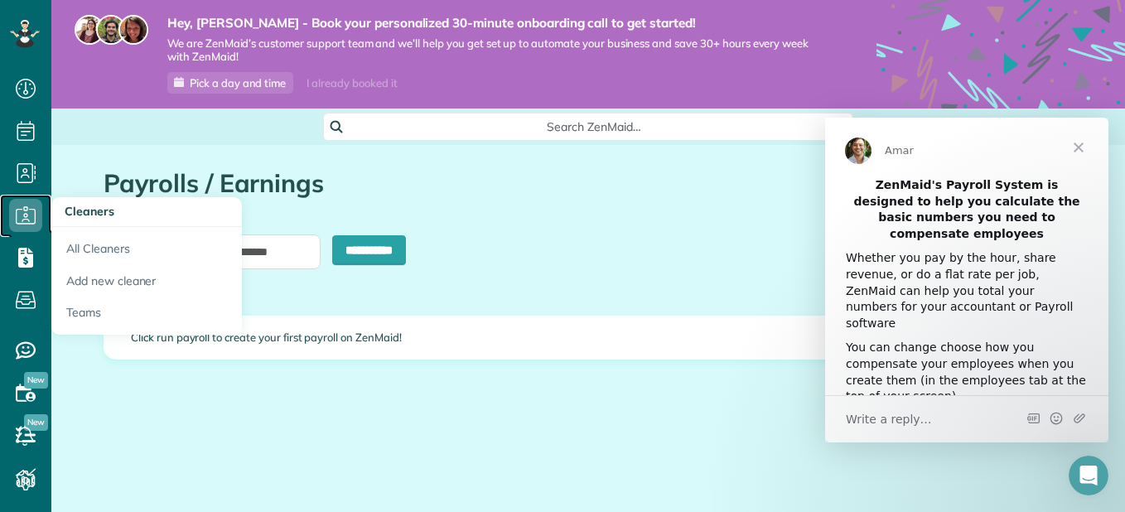
scroll to position [0, 0]
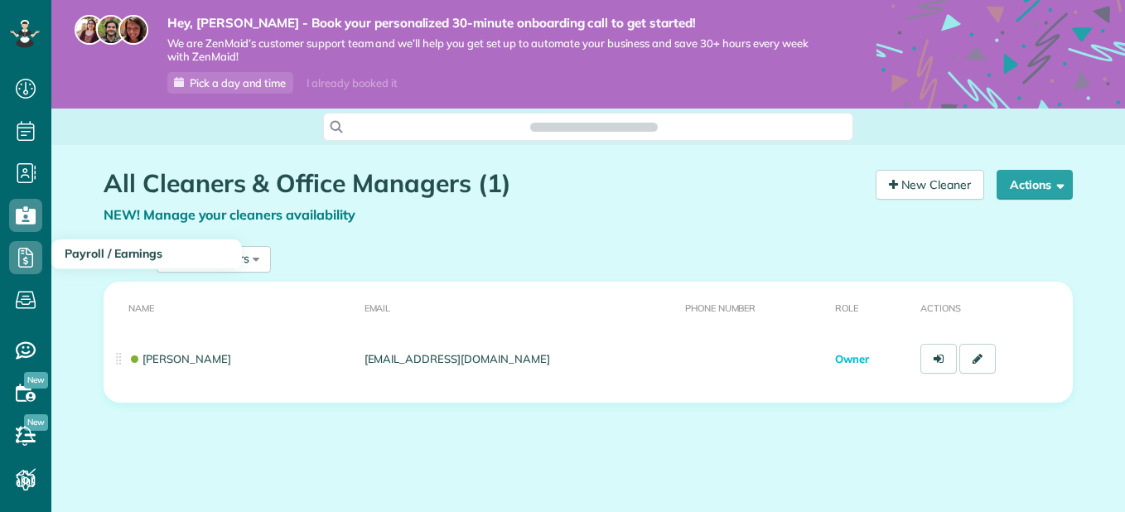
scroll to position [7, 7]
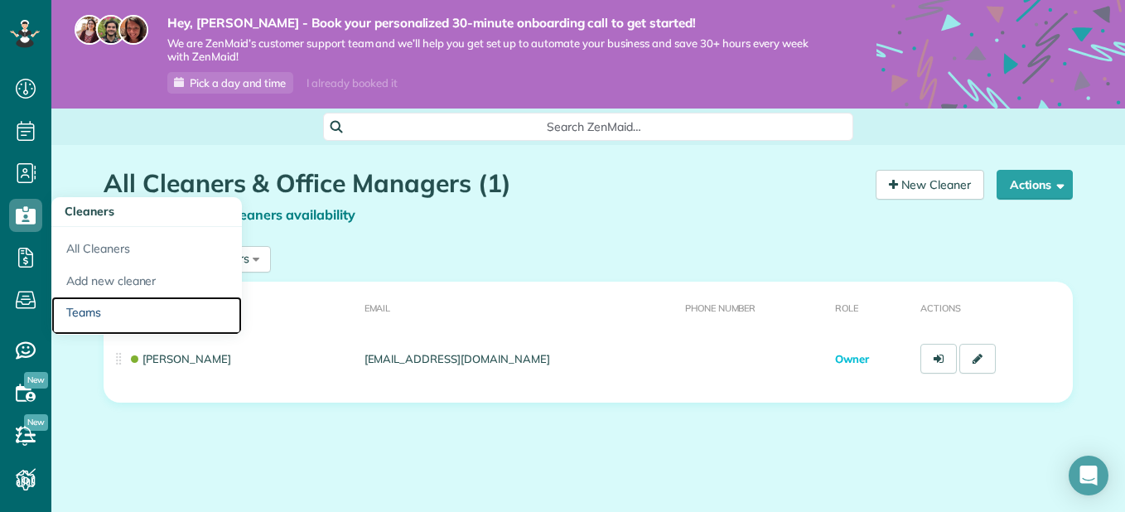
click at [88, 321] on link "Teams" at bounding box center [146, 315] width 190 height 38
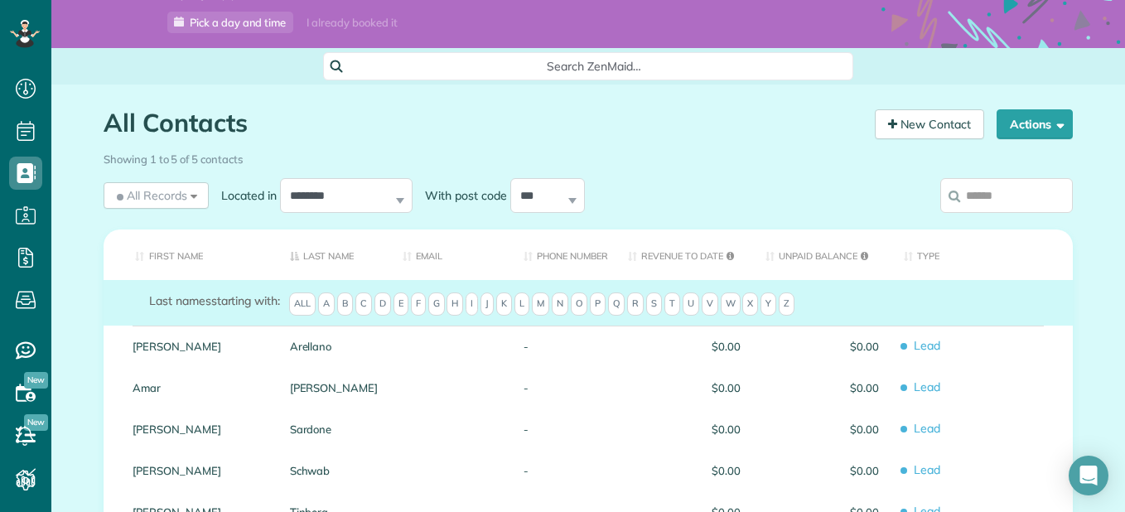
scroll to position [54, 0]
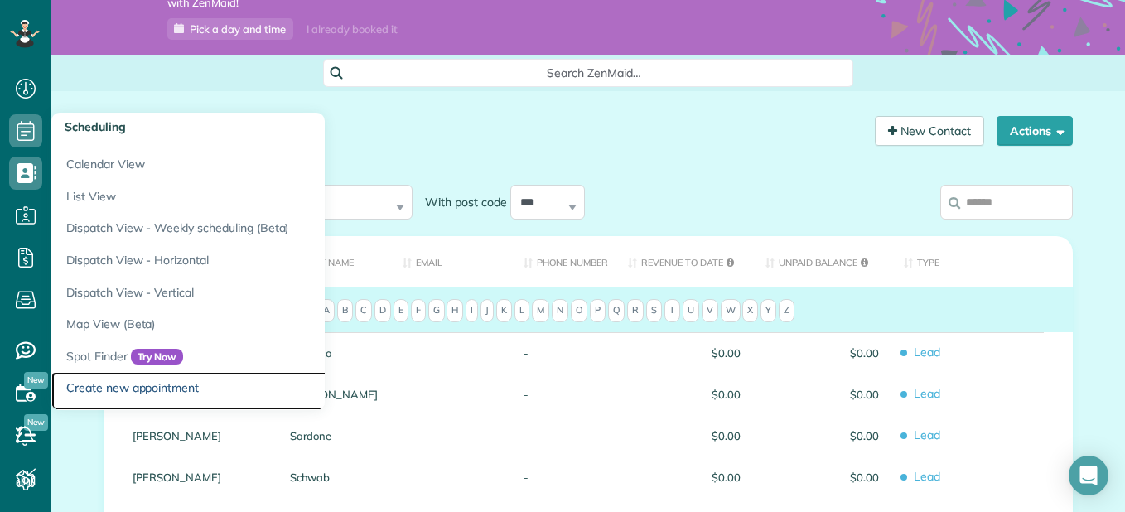
click at [156, 391] on link "Create new appointment" at bounding box center [258, 391] width 414 height 38
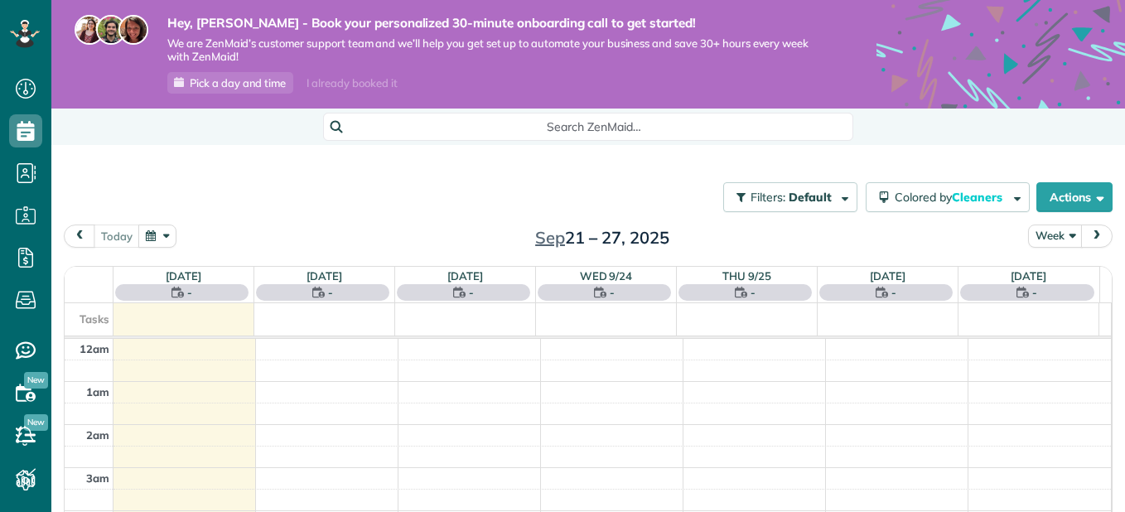
scroll to position [302, 0]
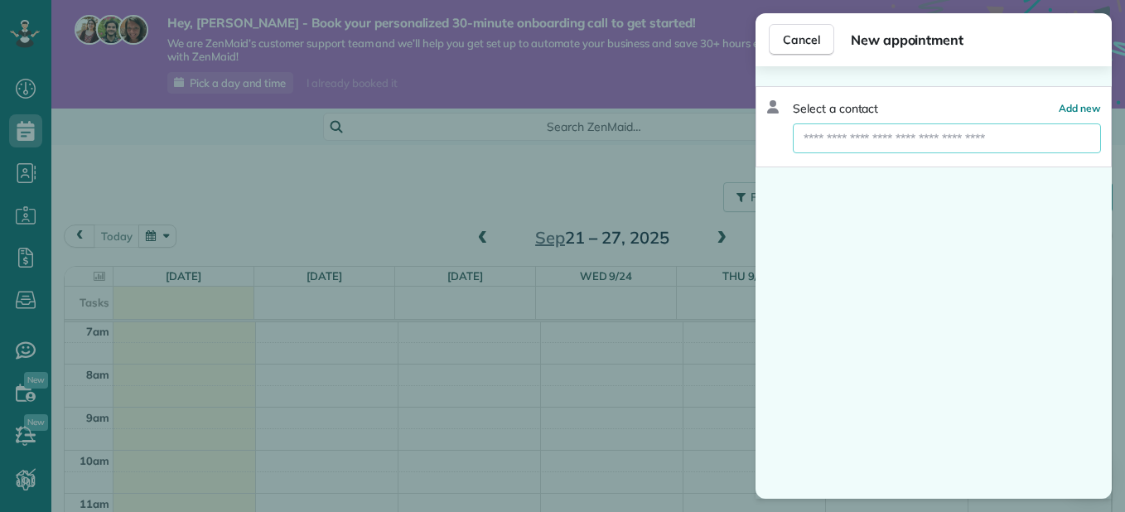
click at [971, 146] on input "text" at bounding box center [946, 138] width 308 height 30
click at [802, 38] on span "Cancel" at bounding box center [801, 39] width 37 height 17
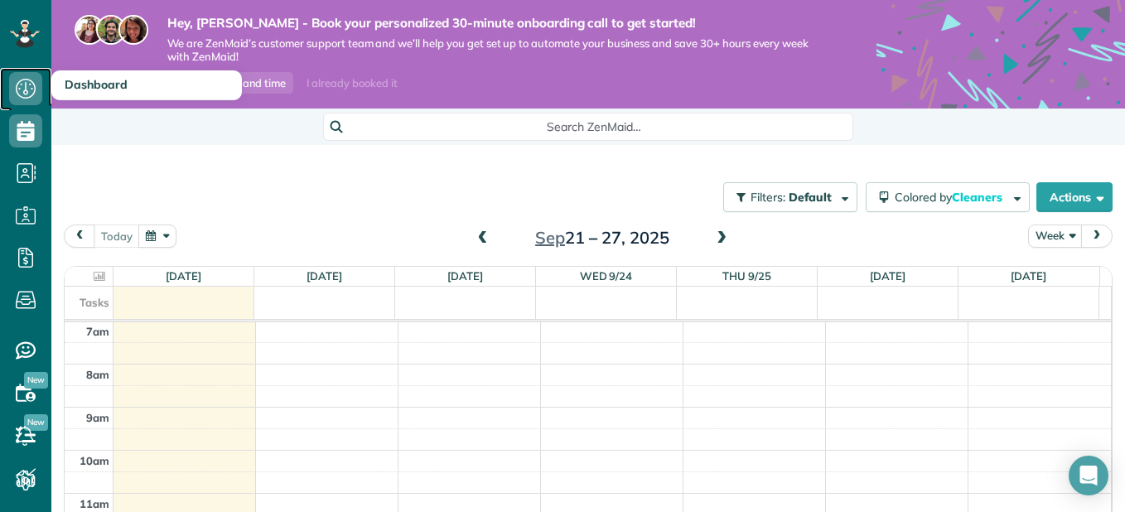
click at [36, 93] on icon at bounding box center [25, 88] width 33 height 33
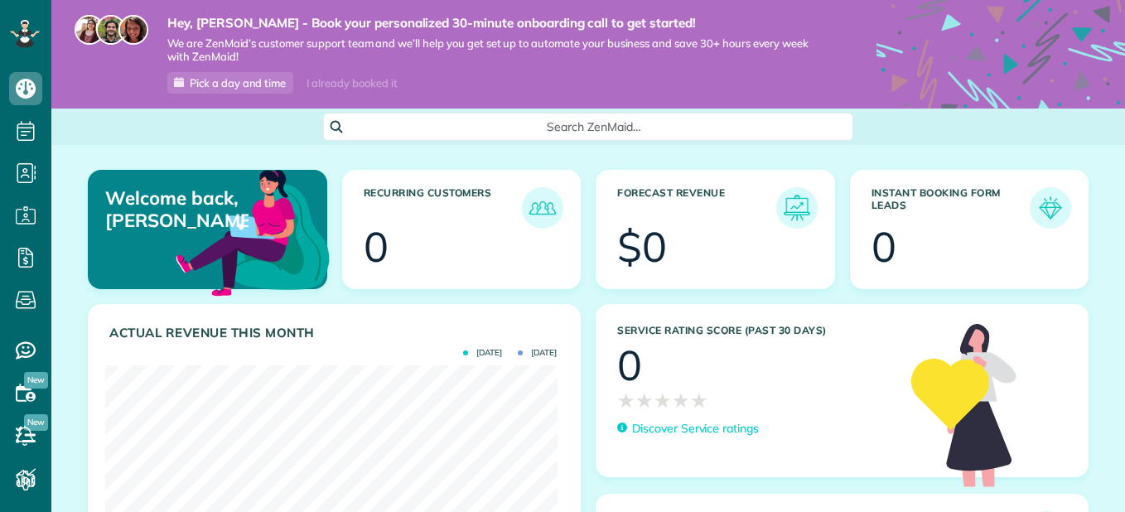
scroll to position [200, 451]
